Goal: Information Seeking & Learning: Learn about a topic

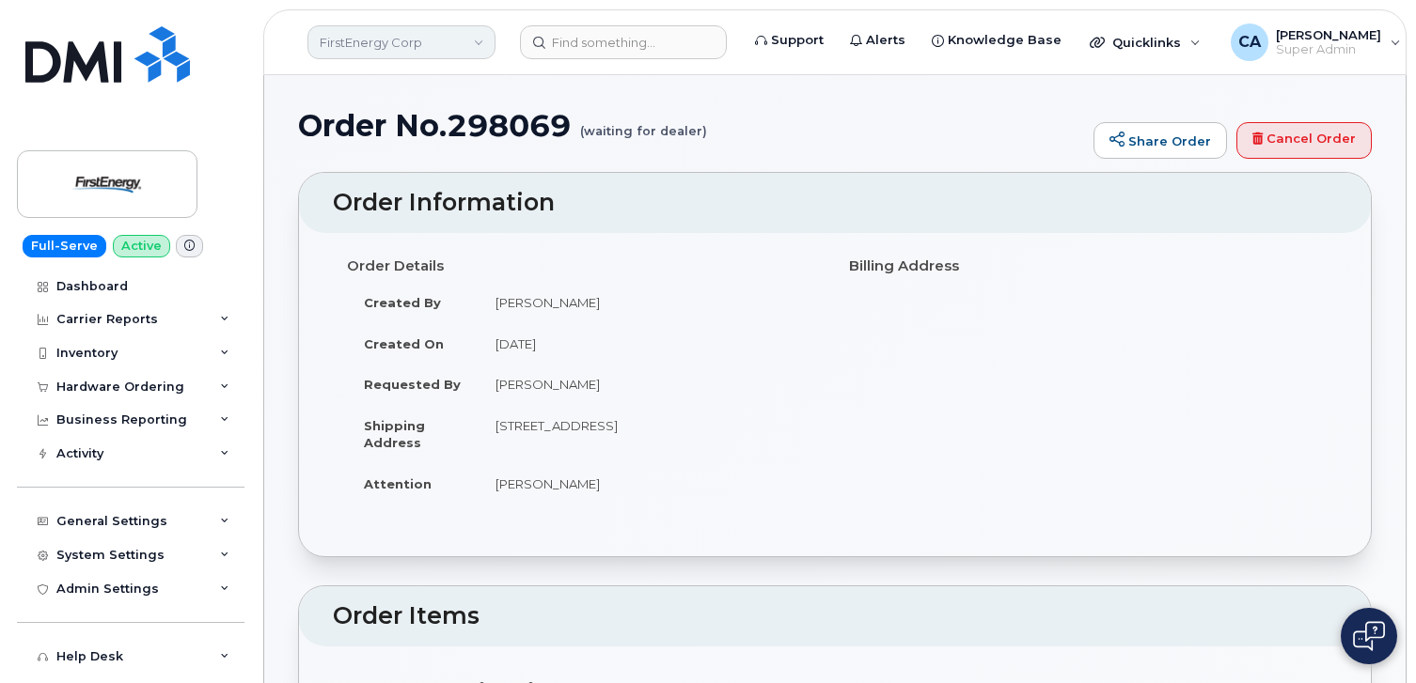
click at [447, 47] on link "FirstEnergy Corp" at bounding box center [401, 42] width 188 height 34
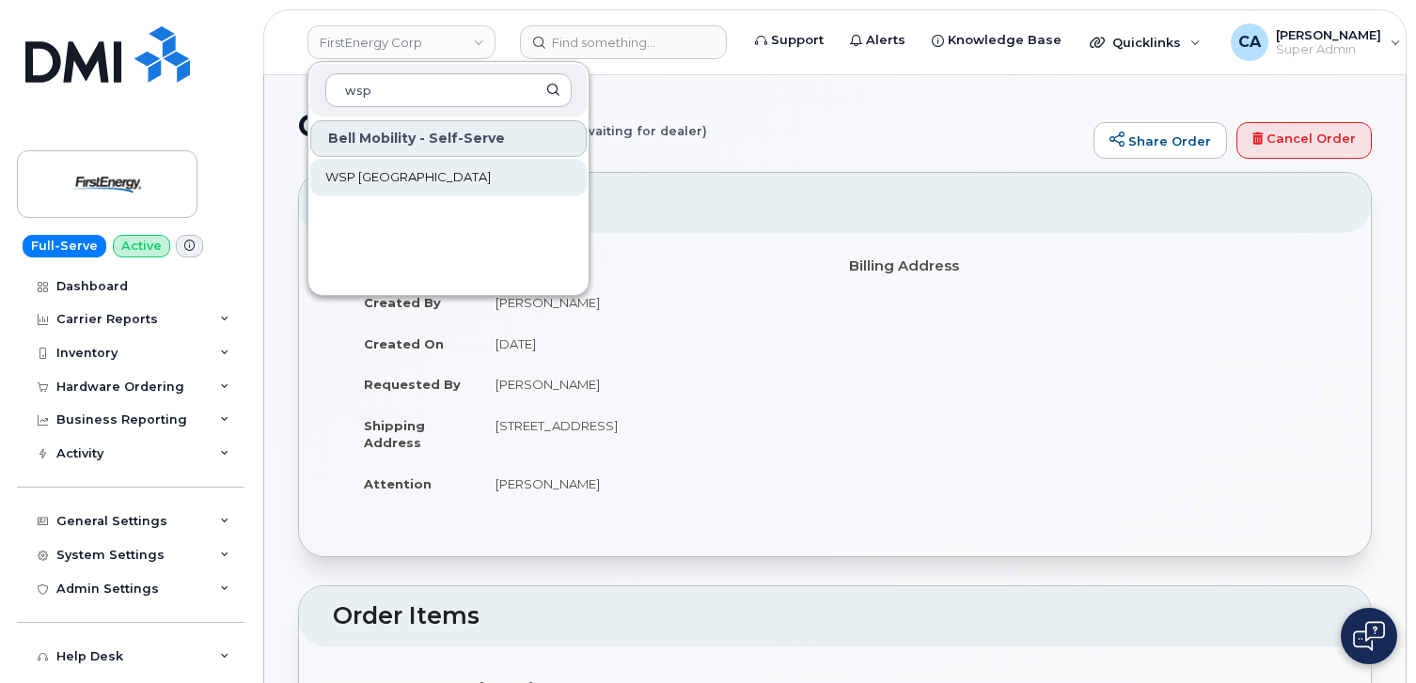
type input "wsp"
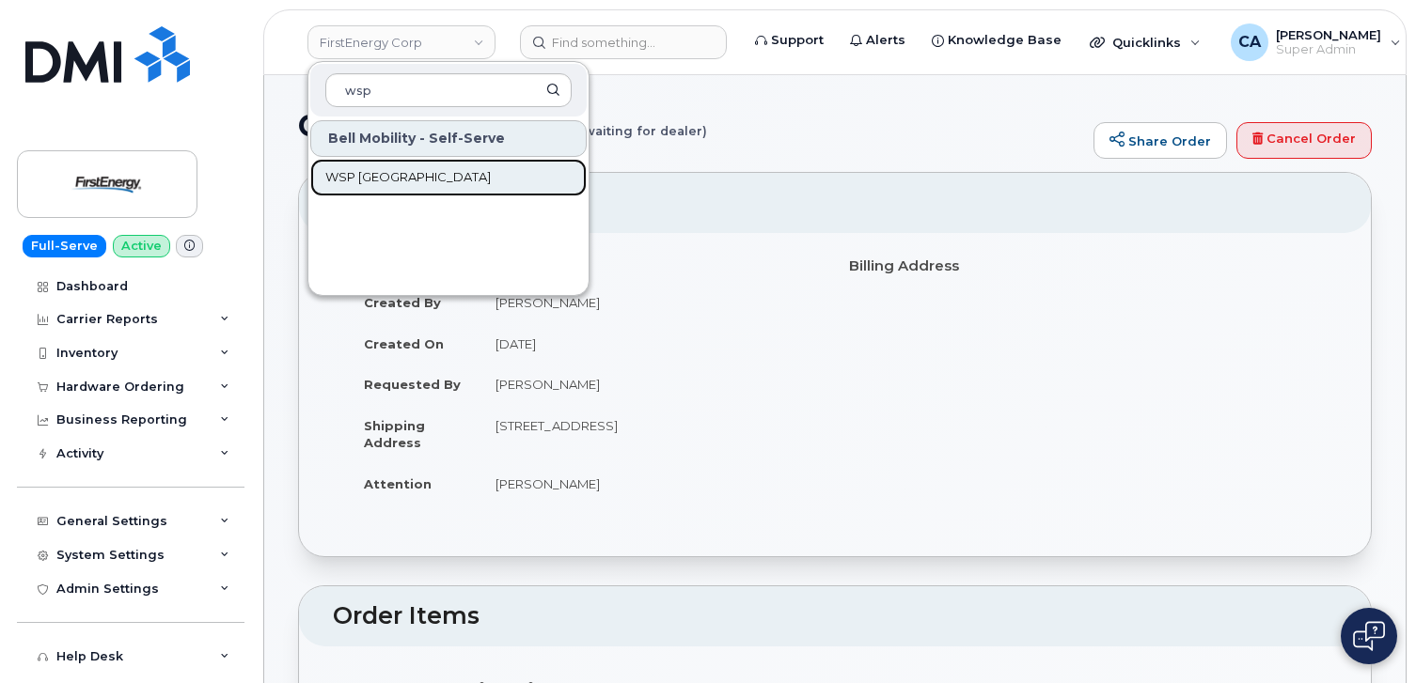
click at [409, 178] on link "WSP [GEOGRAPHIC_DATA]" at bounding box center [448, 178] width 276 height 38
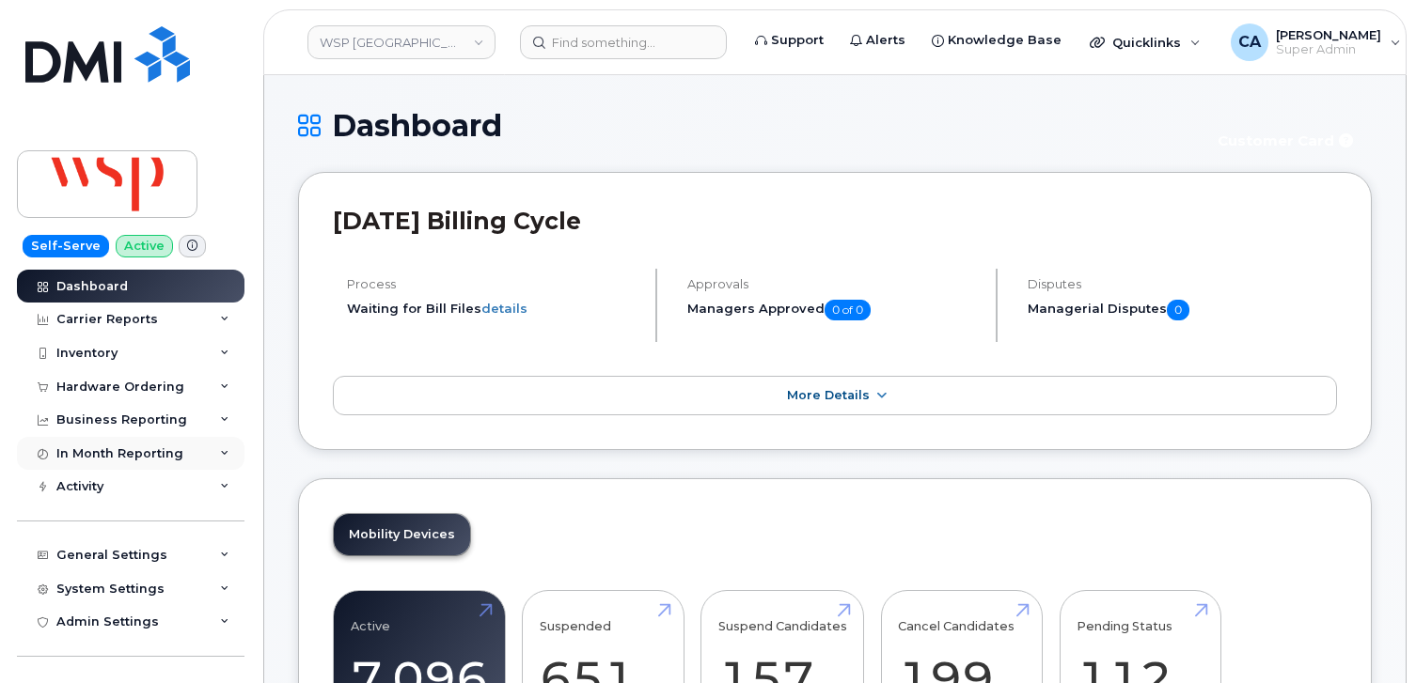
click at [137, 458] on div "In Month Reporting" at bounding box center [119, 454] width 127 height 15
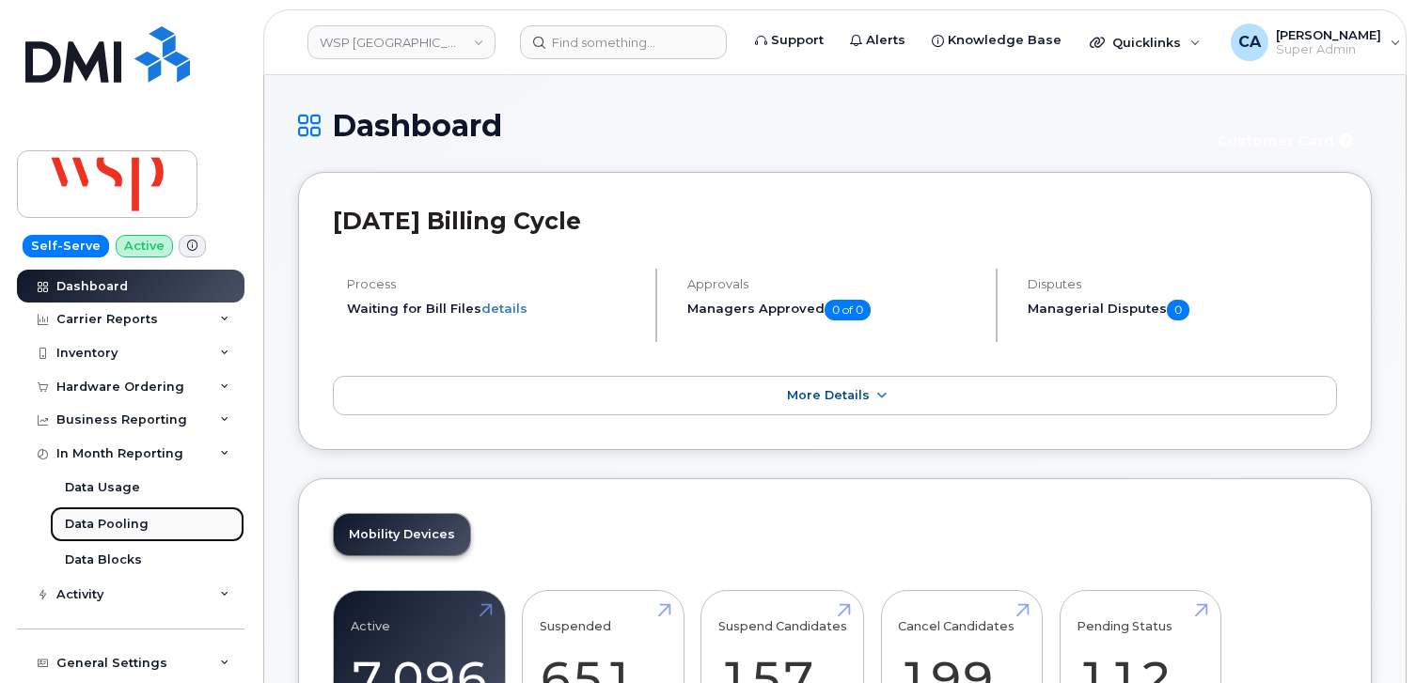
click at [108, 539] on link "Data Pooling" at bounding box center [147, 525] width 195 height 36
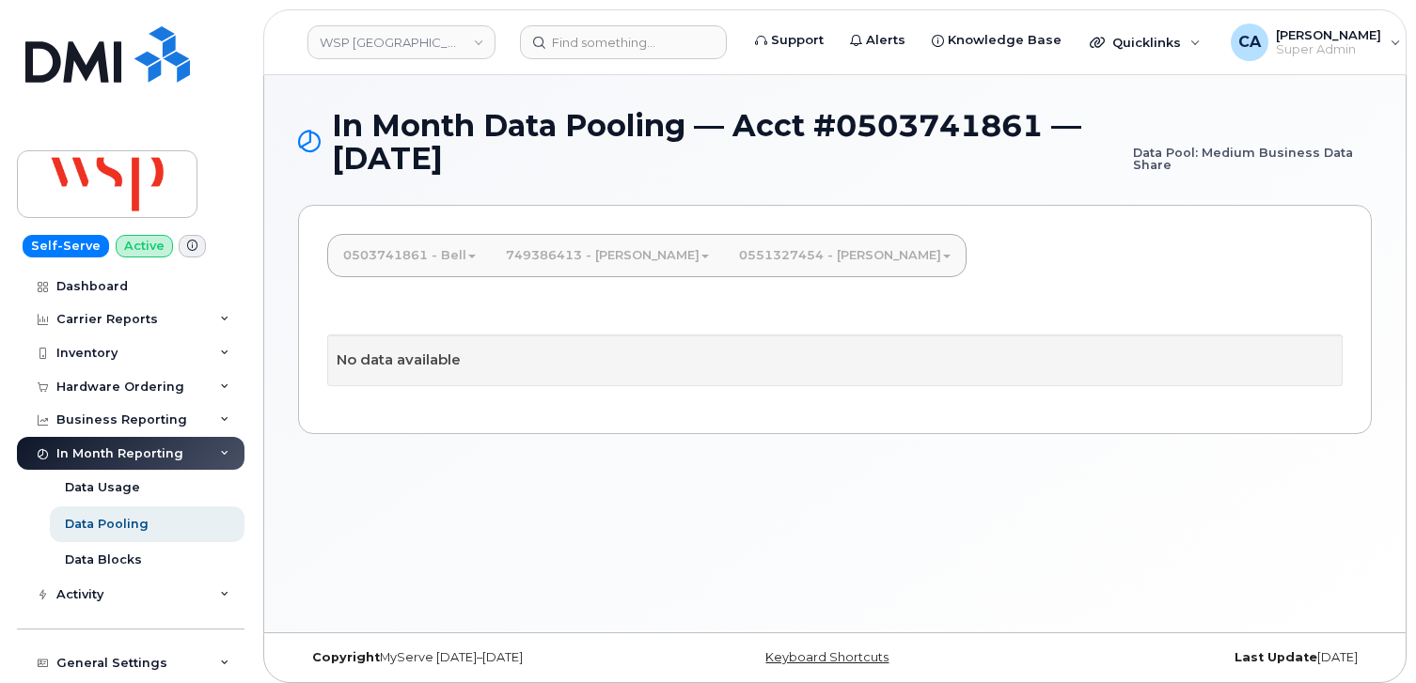
click at [442, 258] on link "0503741861 - Bell" at bounding box center [409, 255] width 163 height 41
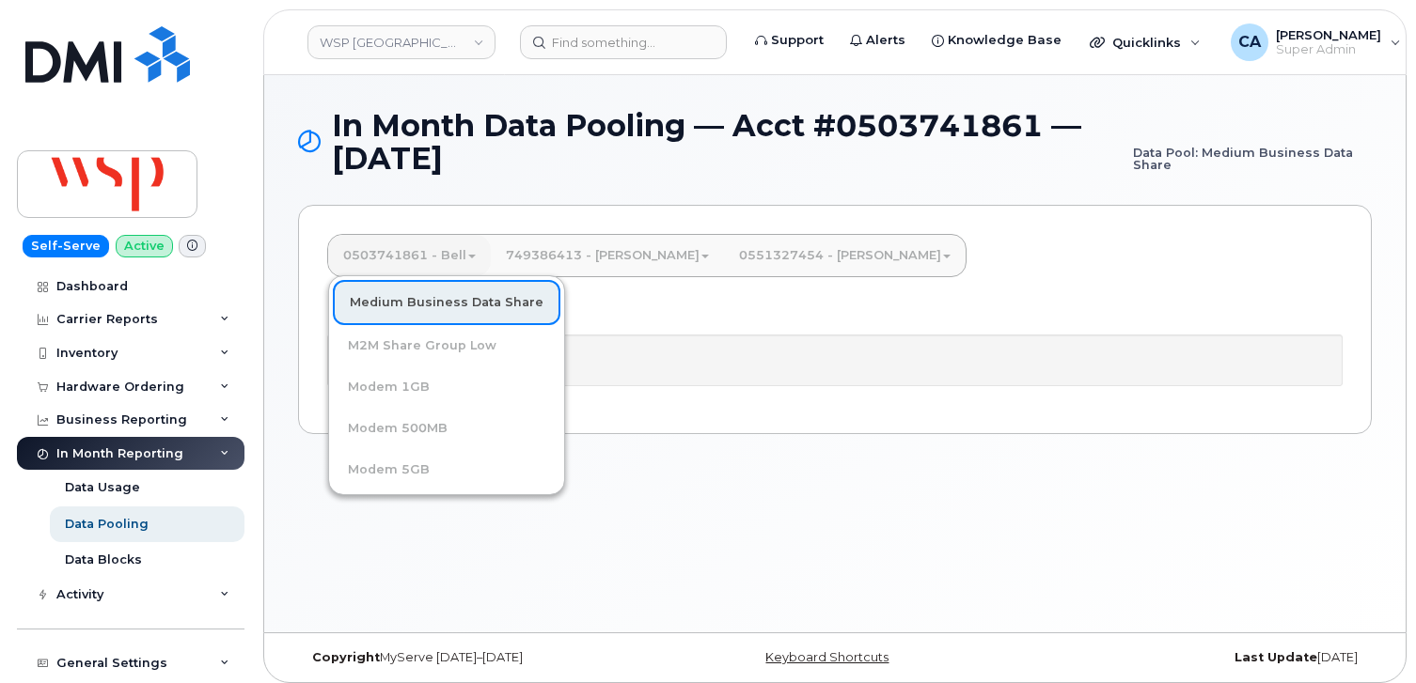
click at [434, 308] on link "Medium Business Data Share" at bounding box center [447, 302] width 228 height 45
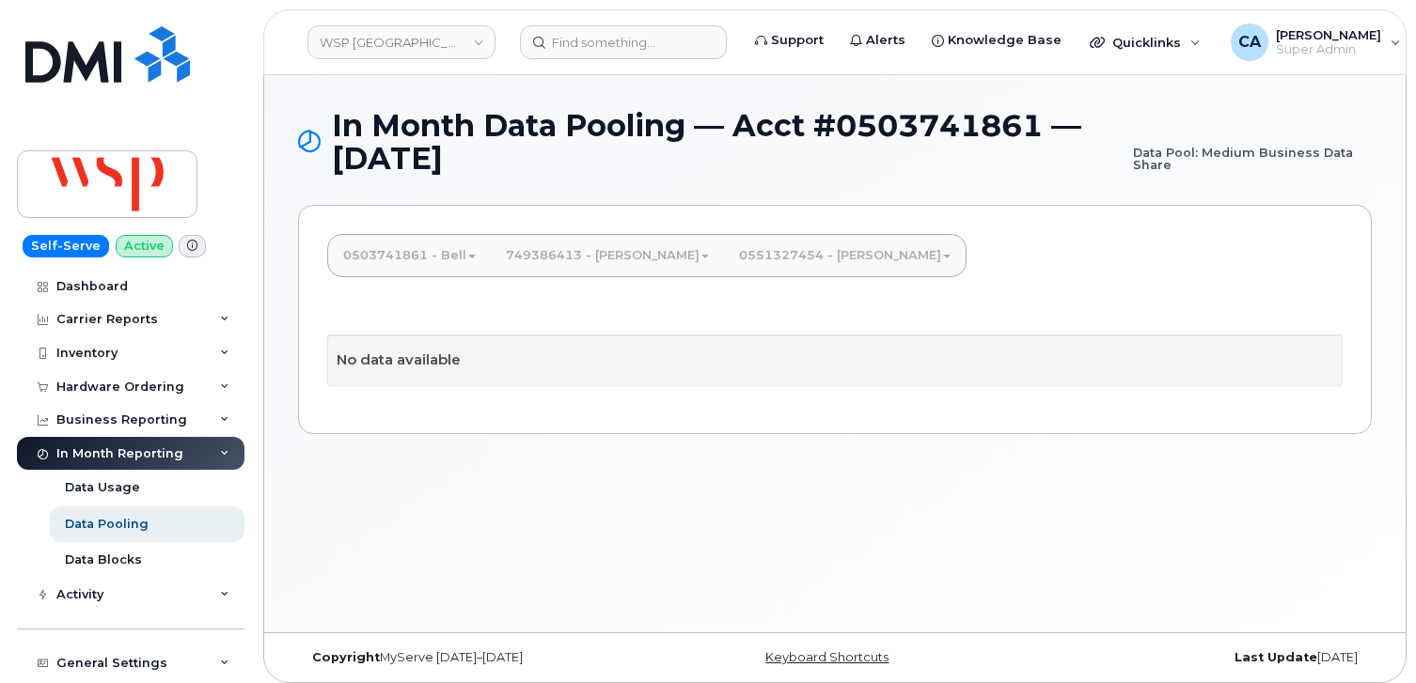
click at [432, 267] on link "0503741861 - Bell" at bounding box center [409, 255] width 163 height 41
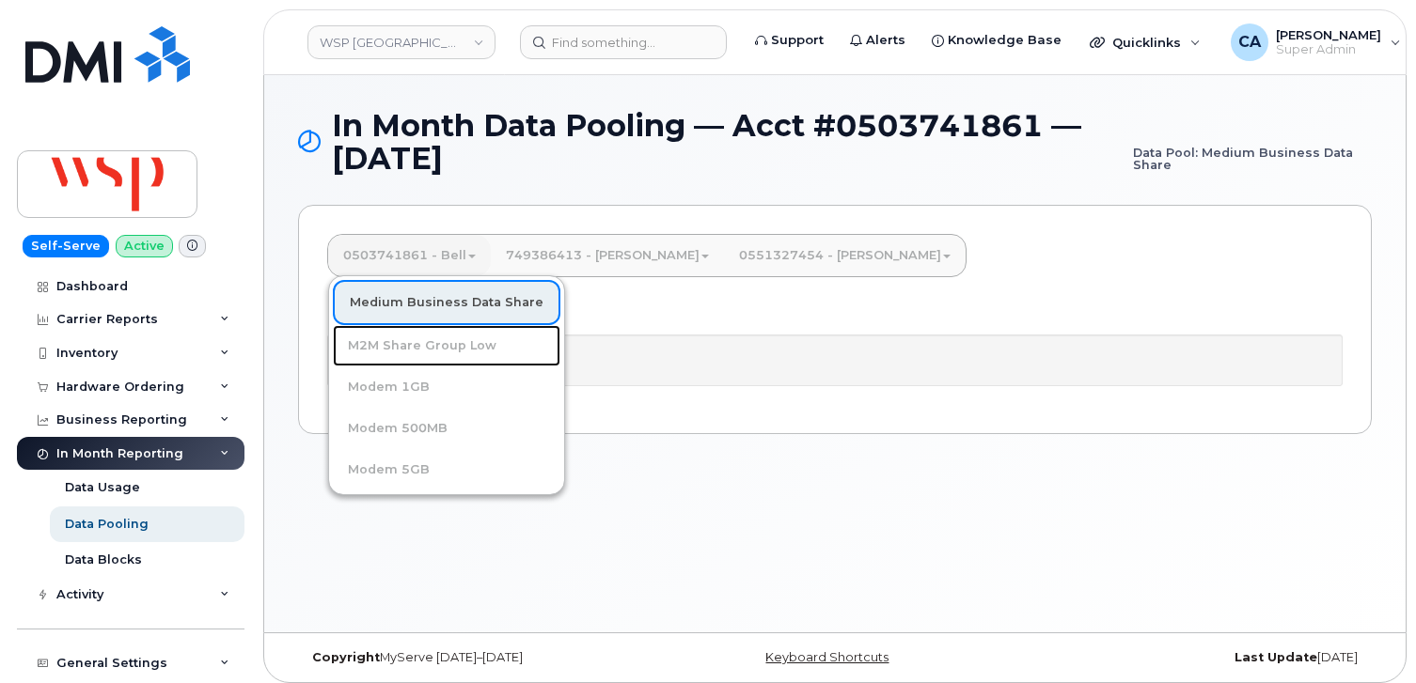
click at [400, 344] on link "M2M Share Group Low" at bounding box center [447, 345] width 228 height 41
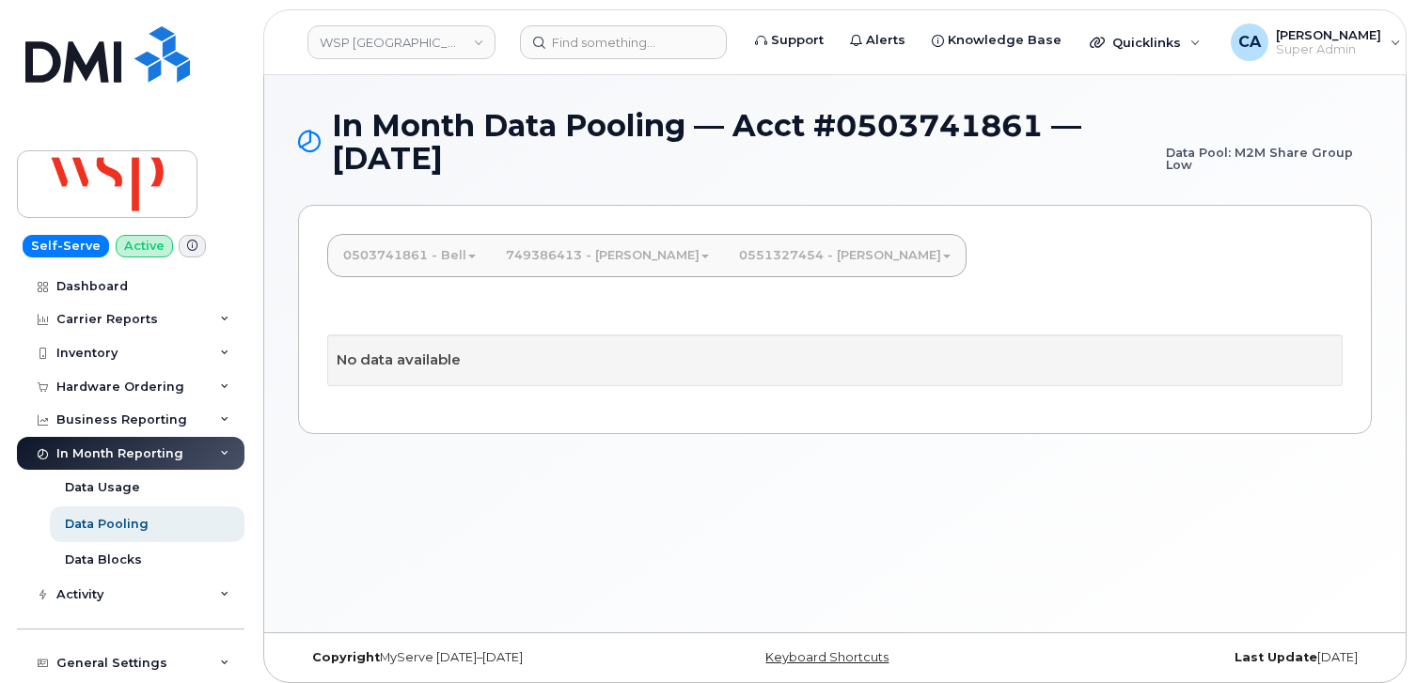
click at [422, 260] on link "0503741861 - Bell" at bounding box center [409, 255] width 163 height 41
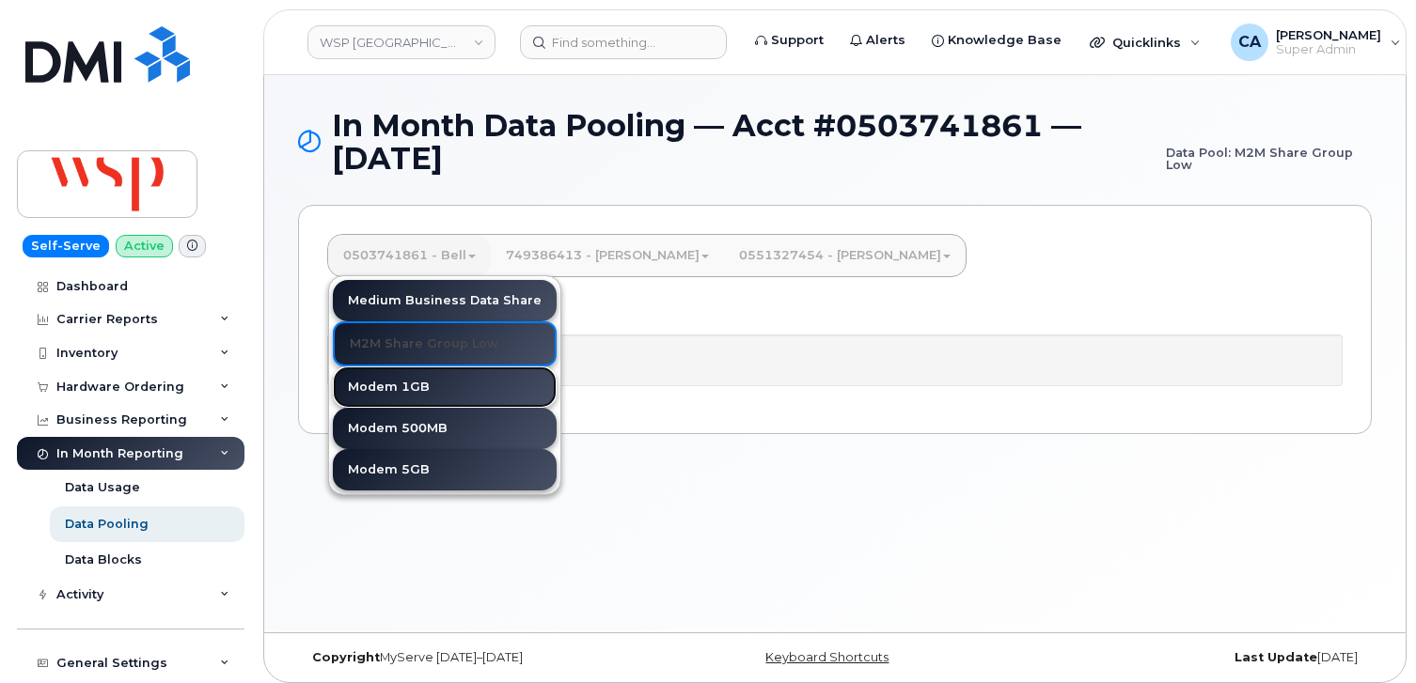
click at [402, 380] on link "Modem 1GB" at bounding box center [445, 387] width 224 height 41
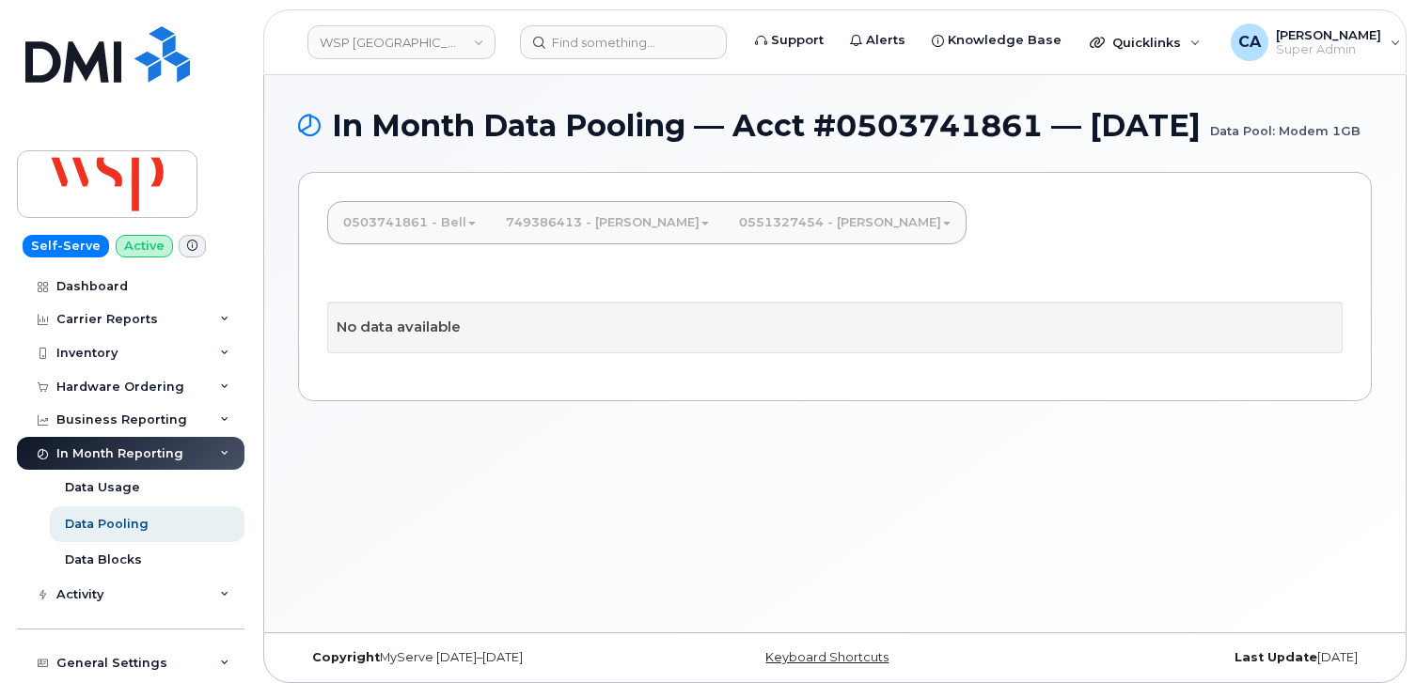
click at [422, 243] on link "0503741861 - Bell" at bounding box center [409, 222] width 163 height 41
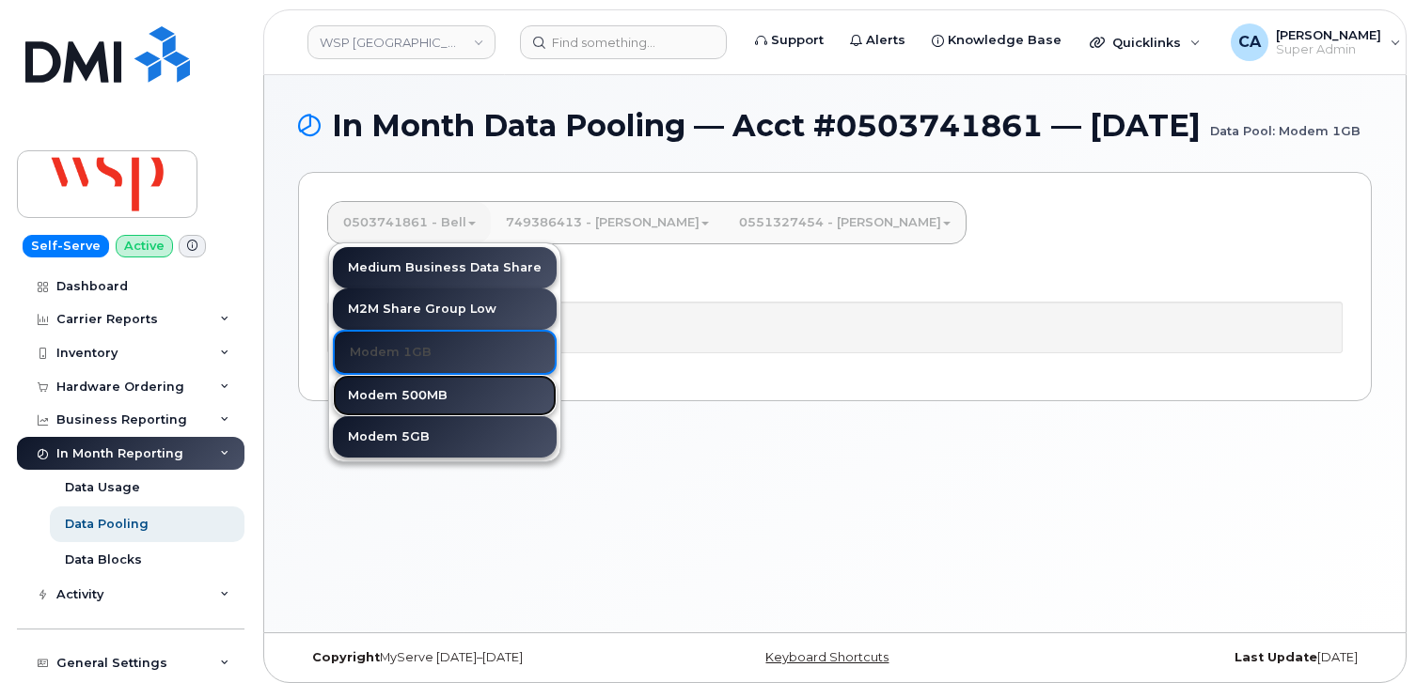
click at [402, 416] on link "Modem 500MB" at bounding box center [445, 395] width 224 height 41
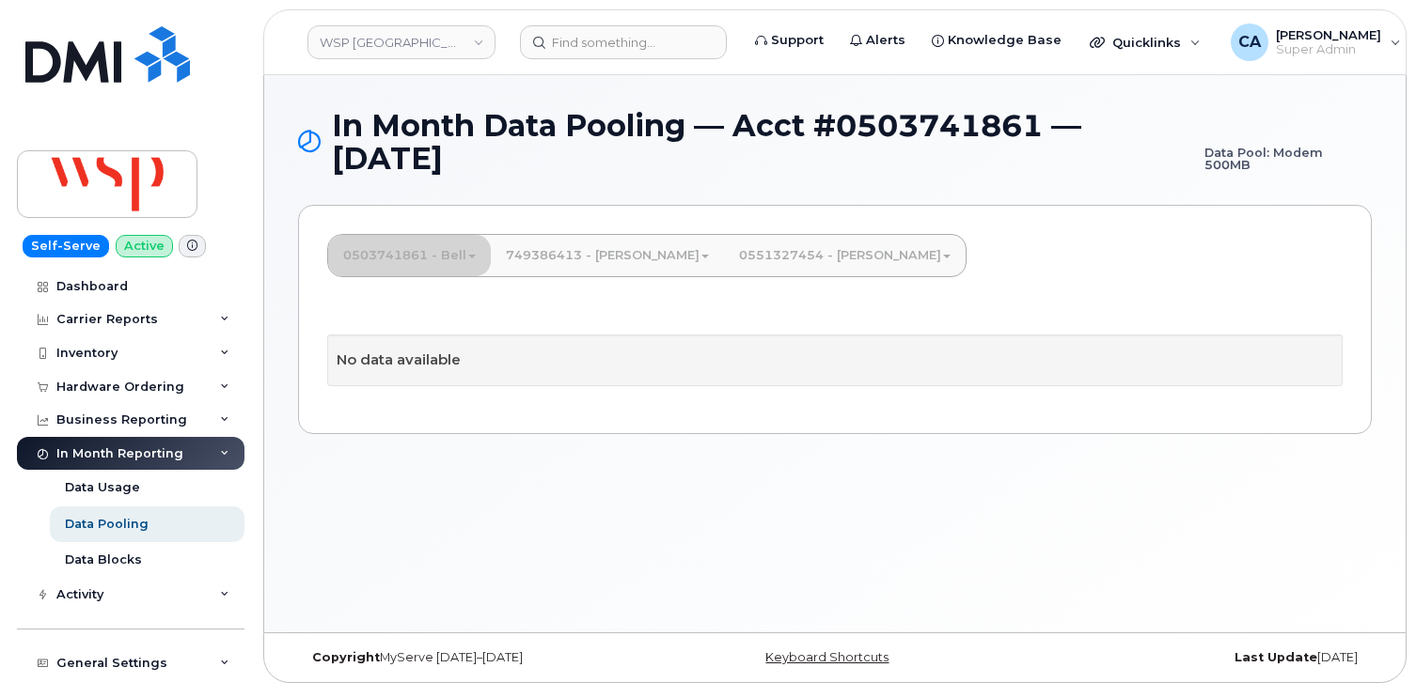
click at [430, 263] on link "0503741861 - Bell" at bounding box center [409, 255] width 163 height 41
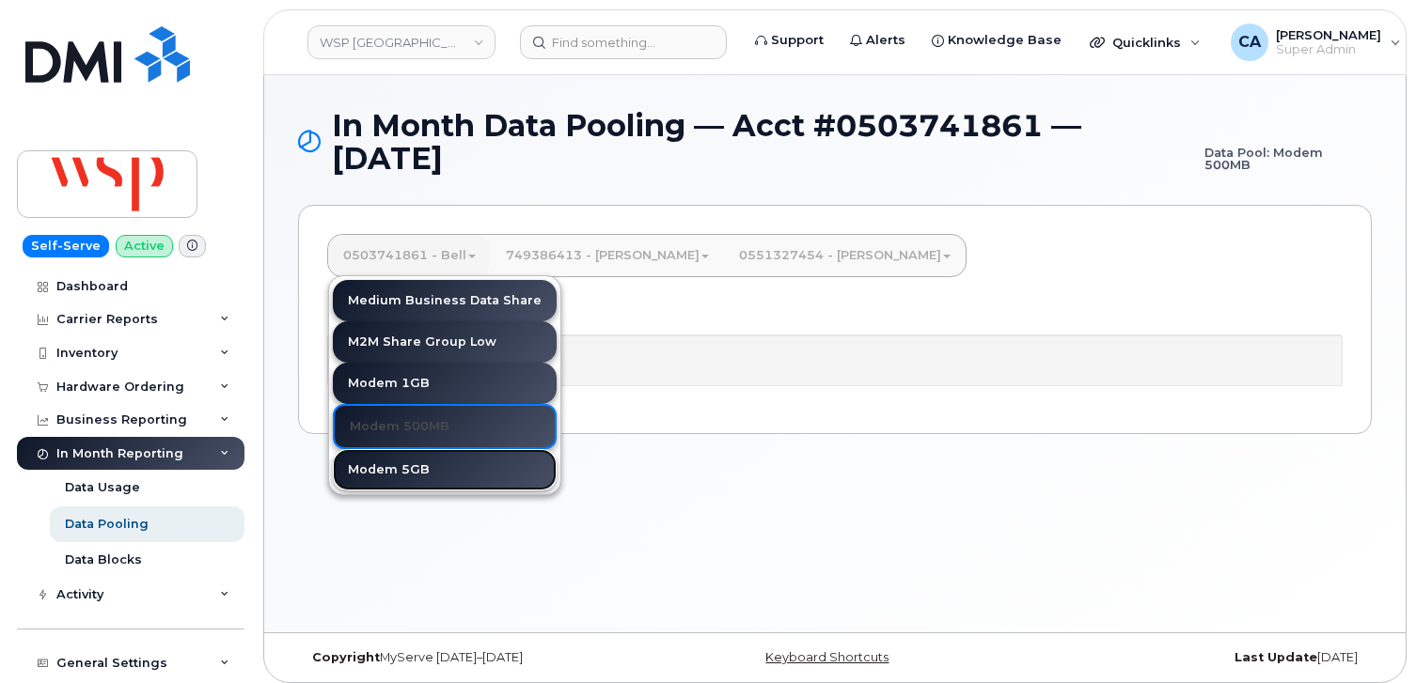
click at [393, 472] on link "Modem 5GB" at bounding box center [445, 469] width 224 height 41
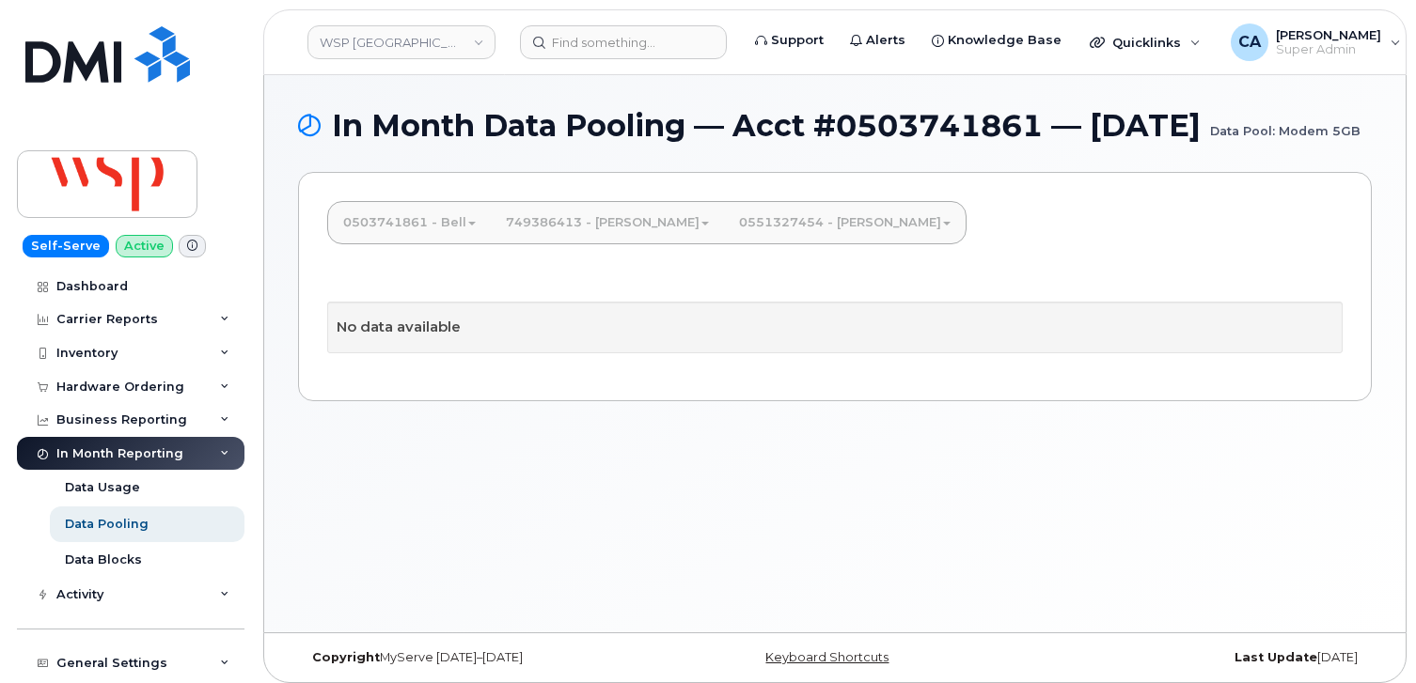
click at [441, 243] on link "0503741861 - Bell" at bounding box center [409, 222] width 163 height 41
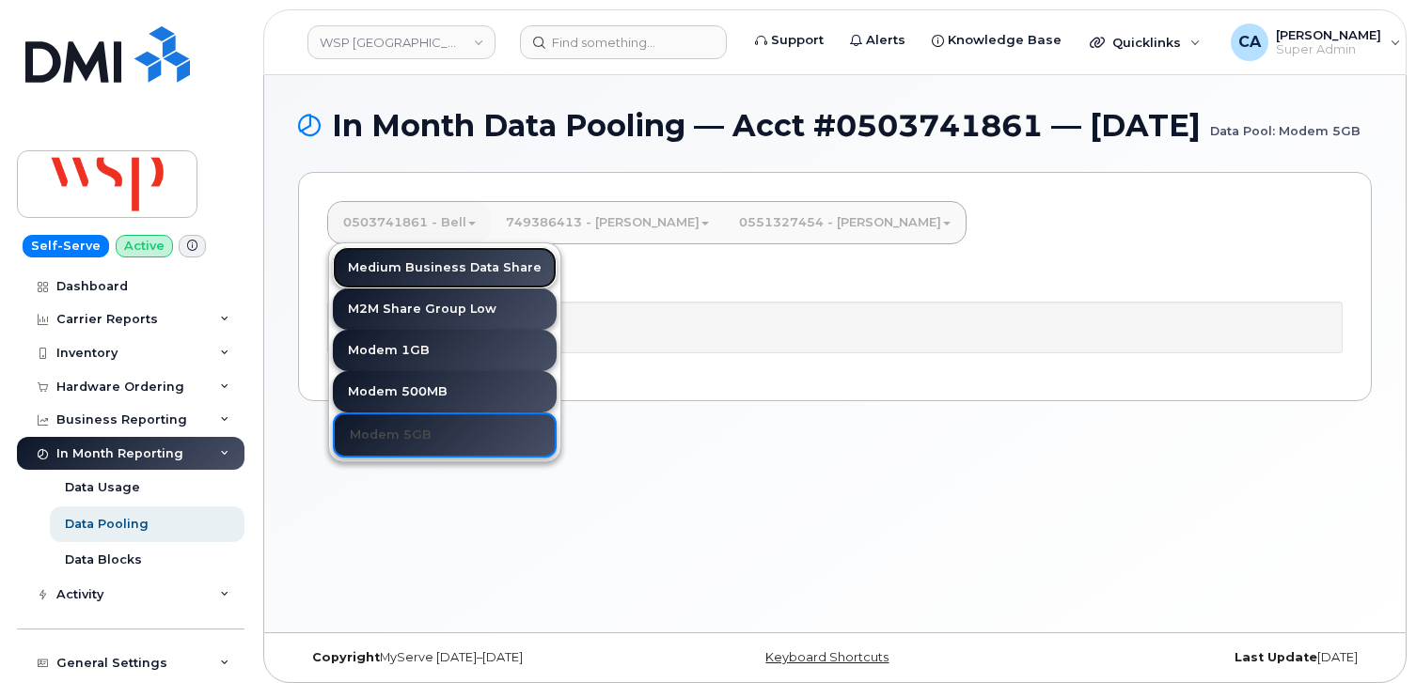
click at [422, 289] on link "Medium Business Data Share" at bounding box center [445, 267] width 224 height 41
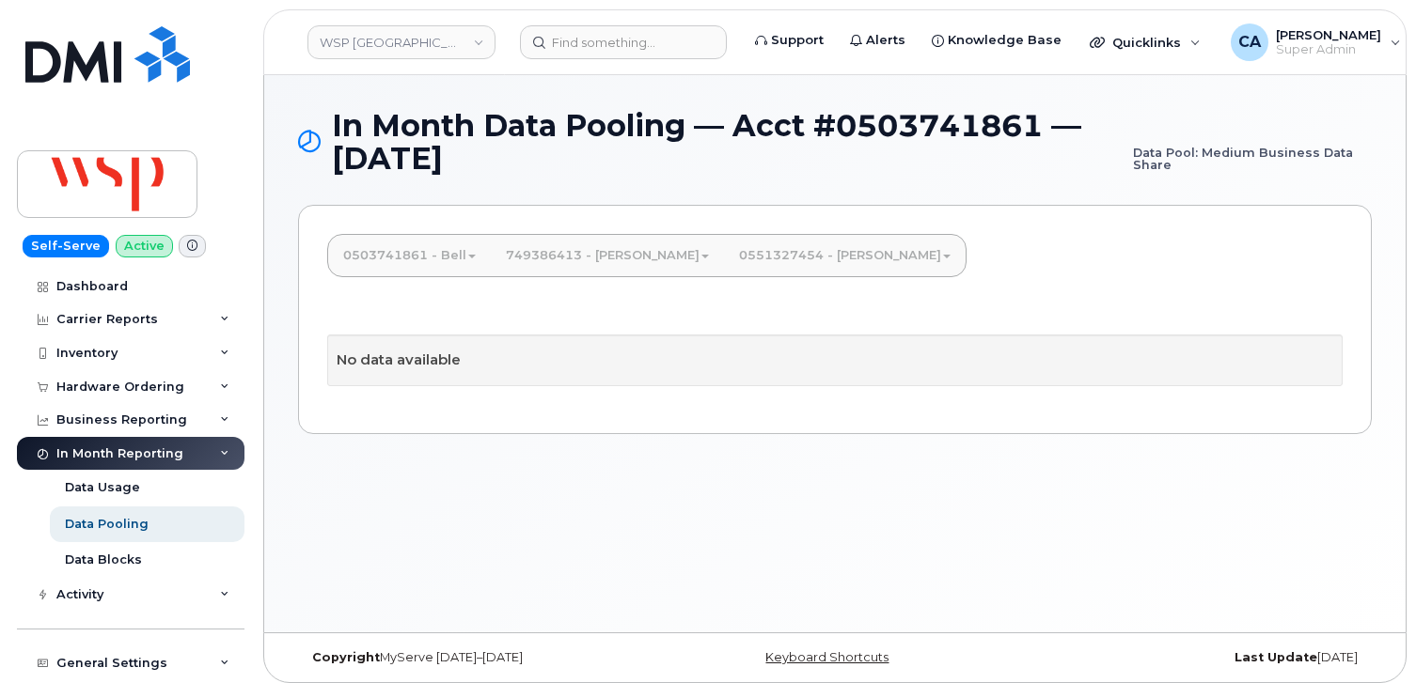
click at [724, 268] on link "0551327454 - [PERSON_NAME]" at bounding box center [845, 255] width 242 height 41
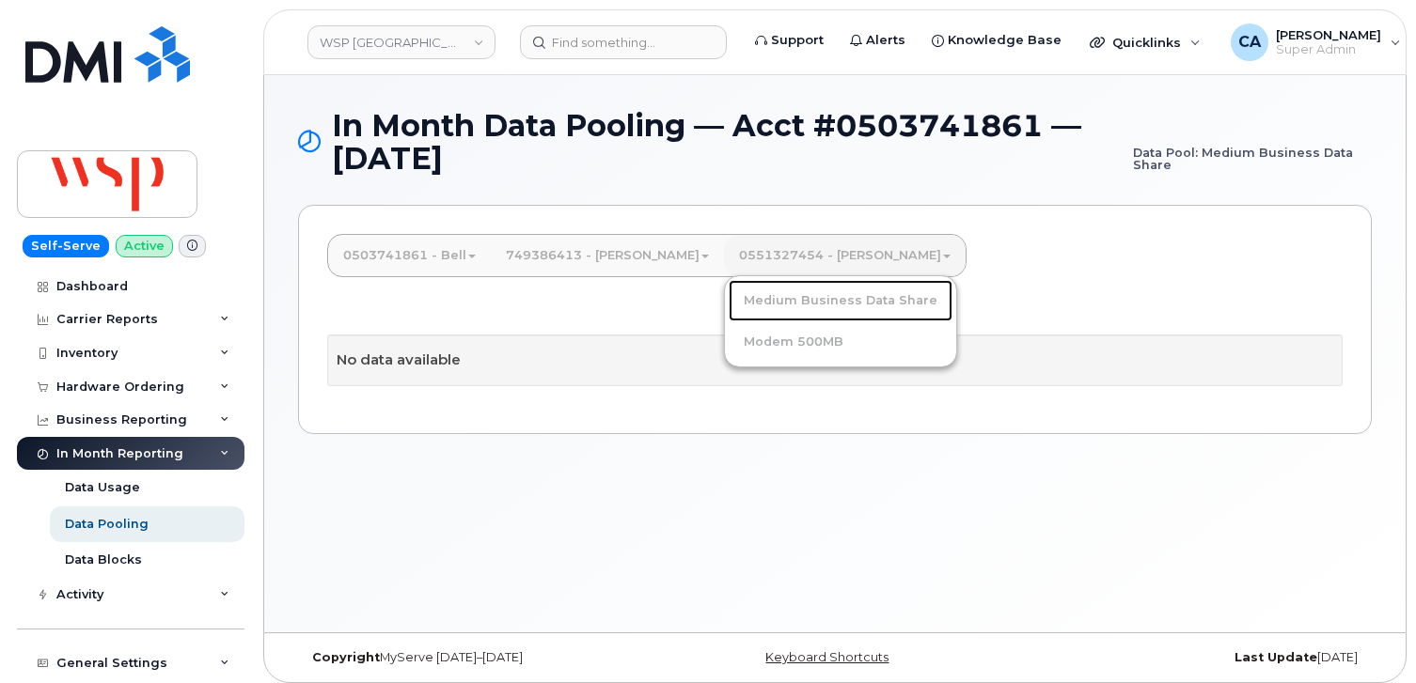
click at [729, 296] on link "Medium Business Data Share" at bounding box center [841, 300] width 224 height 41
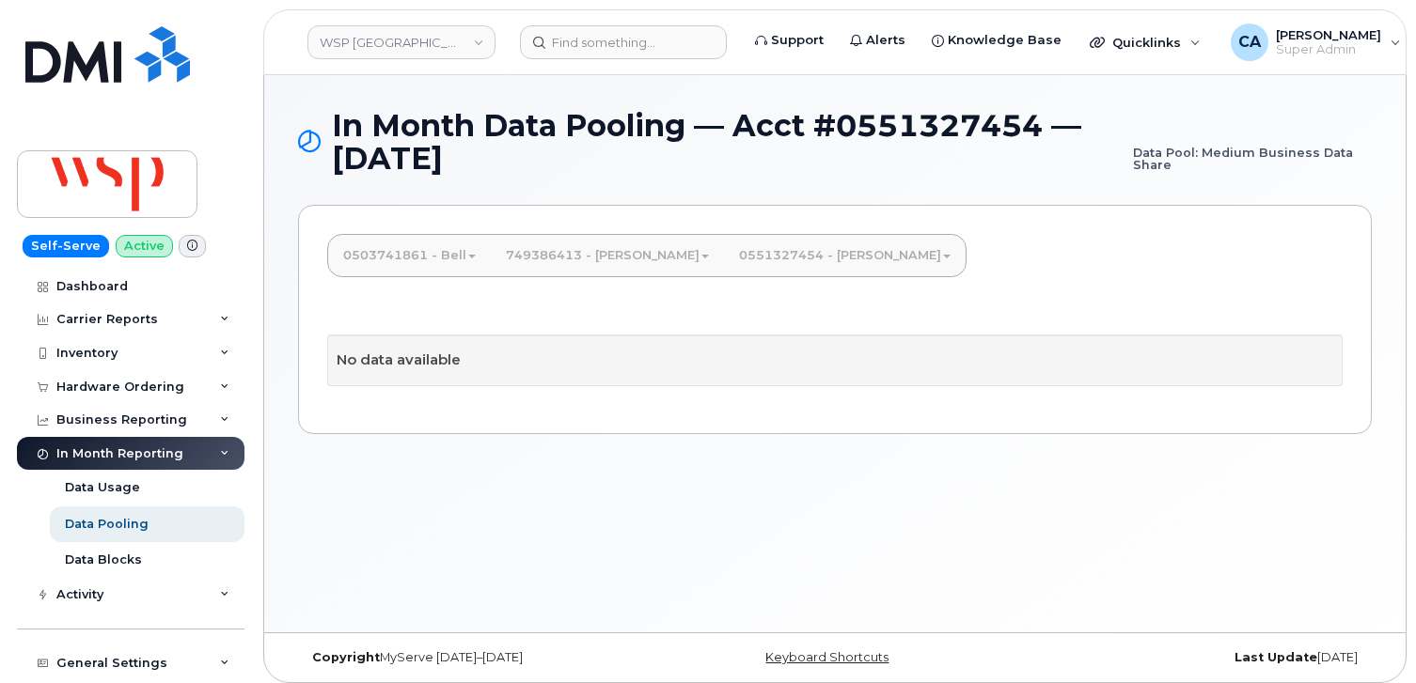
click at [715, 276] on ul "0503741861 - Bell Medium Business Data Share M2M Share Group Low Modem 1GB Mode…" at bounding box center [646, 255] width 639 height 43
click at [724, 260] on link "0551327454 - [PERSON_NAME]" at bounding box center [845, 255] width 242 height 41
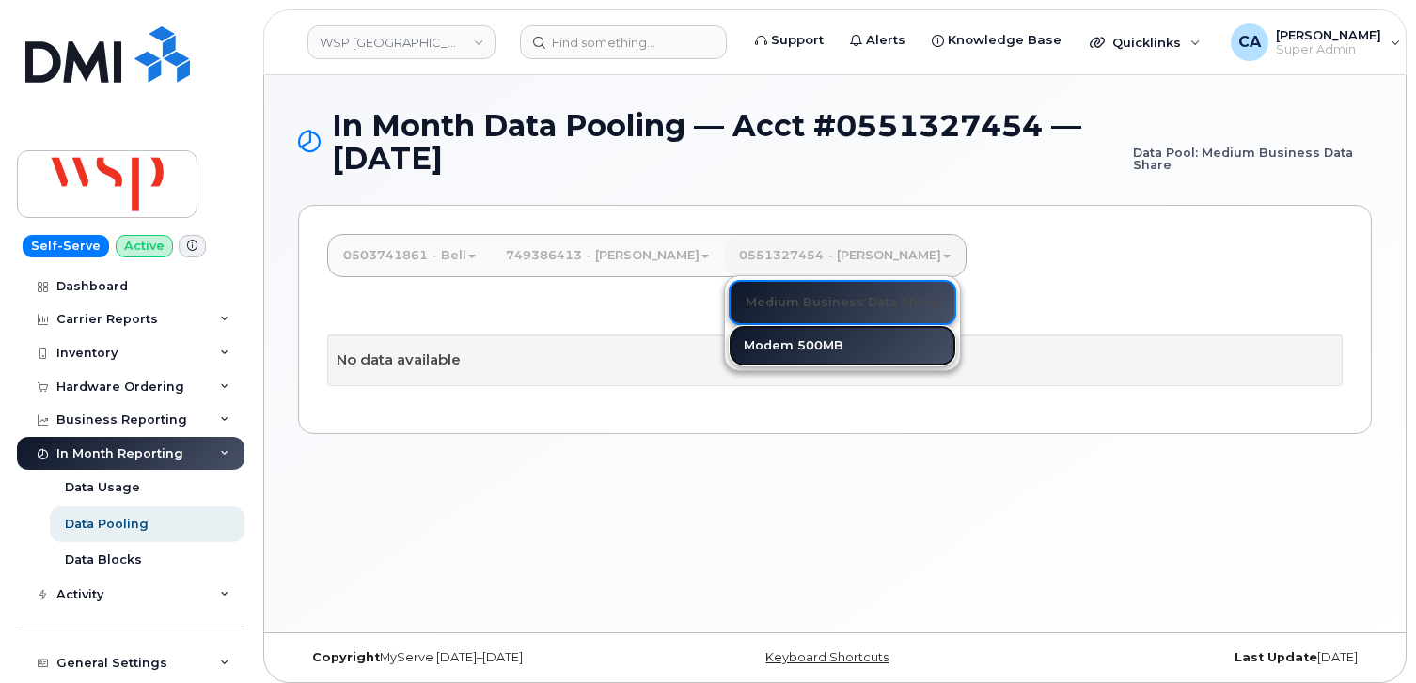
click at [729, 330] on link "Modem 500MB" at bounding box center [843, 345] width 228 height 41
